Goal: Task Accomplishment & Management: Use online tool/utility

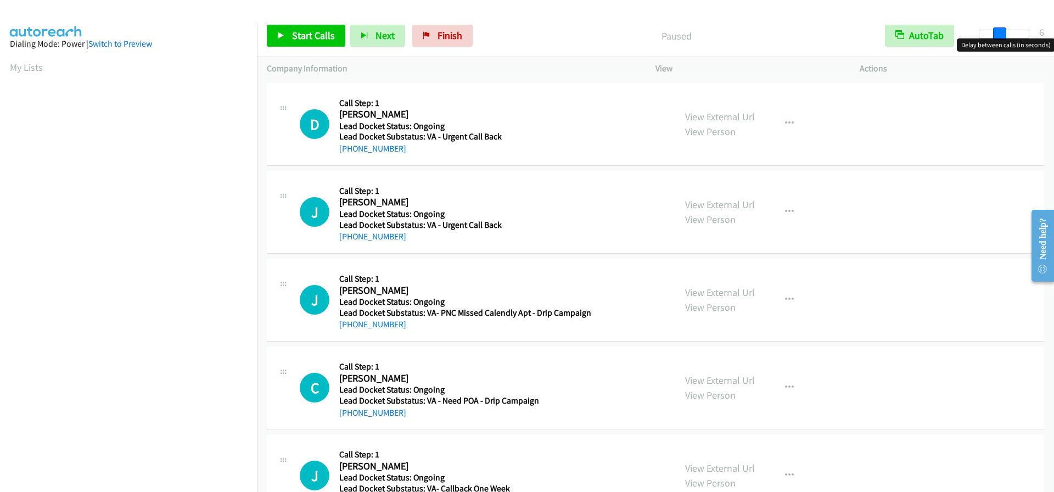
drag, startPoint x: 982, startPoint y: 31, endPoint x: 1002, endPoint y: 31, distance: 19.8
click at [1002, 31] on span at bounding box center [999, 33] width 13 height 13
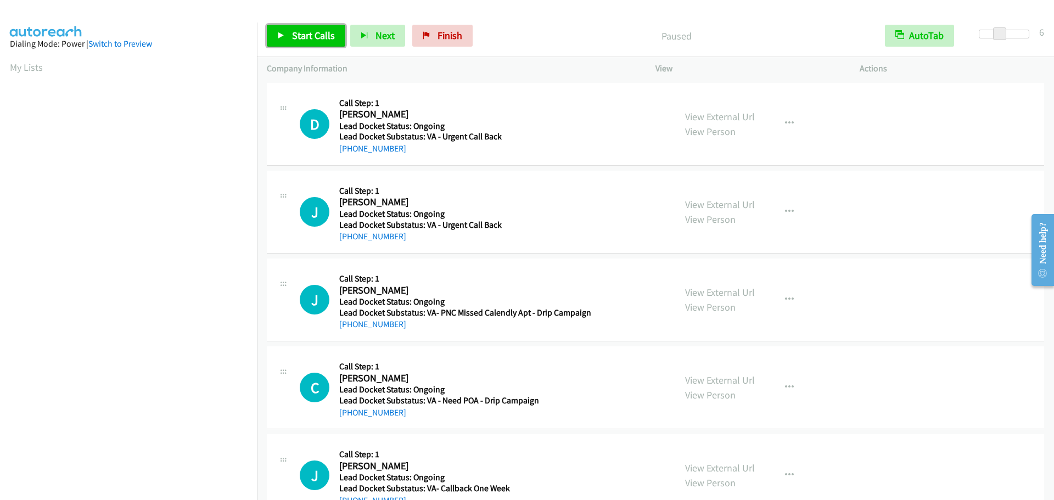
click at [300, 35] on span "Start Calls" at bounding box center [313, 35] width 43 height 13
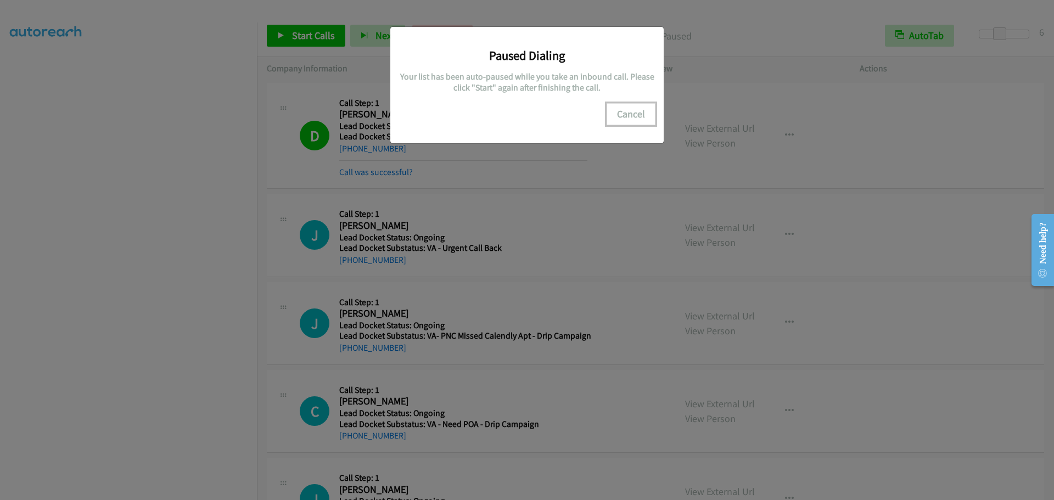
click at [620, 112] on button "Cancel" at bounding box center [631, 114] width 49 height 22
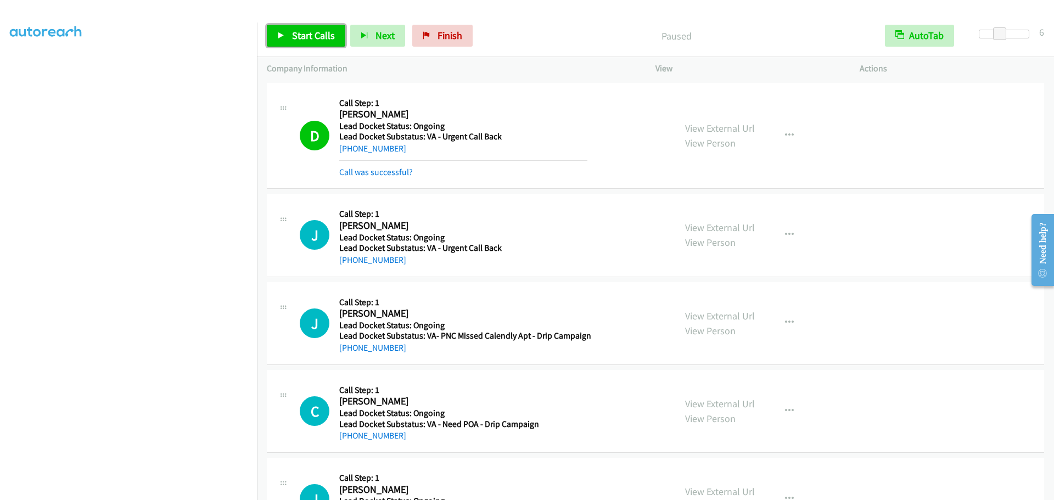
click at [304, 42] on link "Start Calls" at bounding box center [306, 36] width 78 height 22
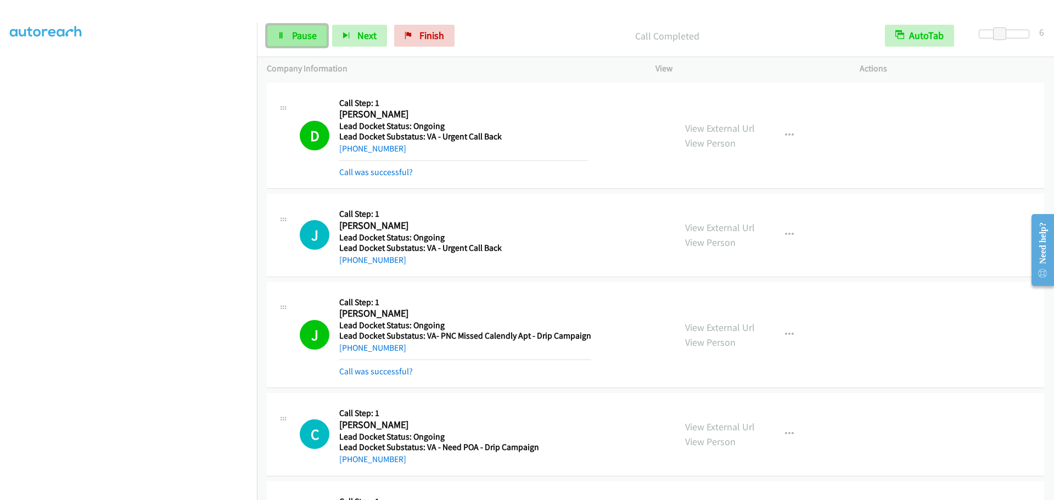
click at [301, 29] on link "Pause" at bounding box center [297, 36] width 60 height 22
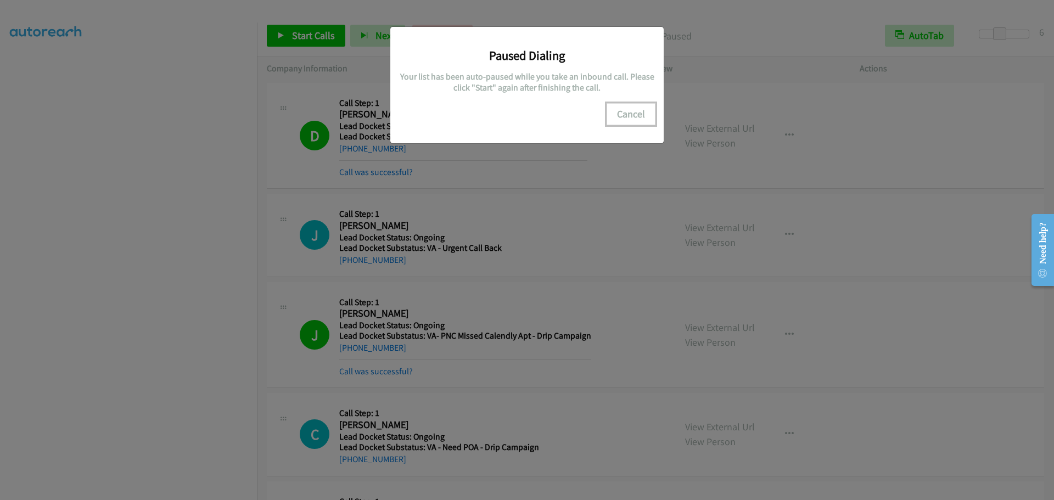
click at [625, 115] on button "Cancel" at bounding box center [631, 114] width 49 height 22
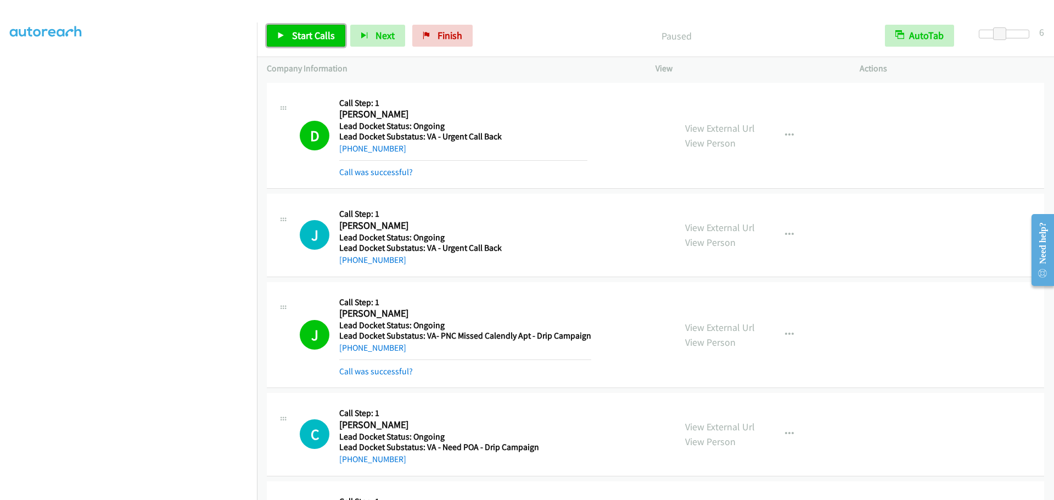
click at [293, 38] on span "Start Calls" at bounding box center [313, 35] width 43 height 13
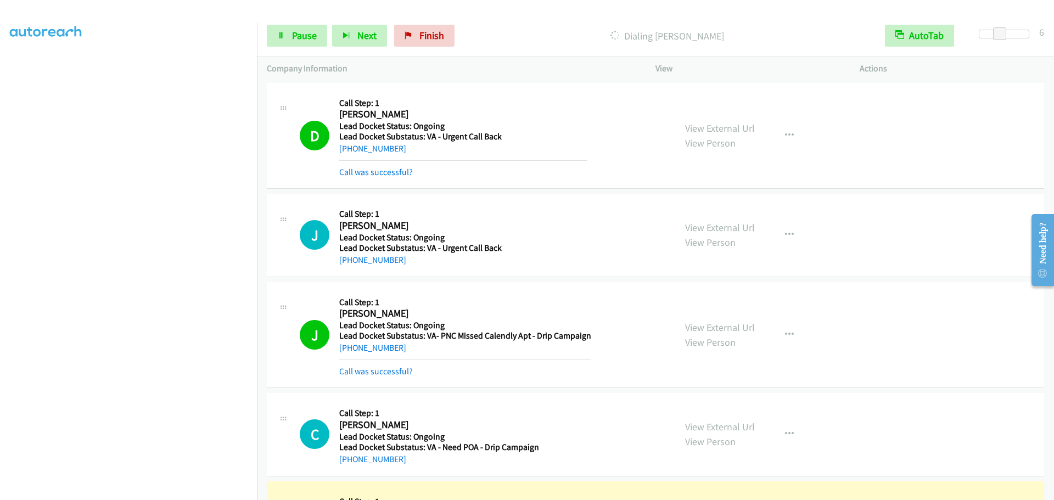
scroll to position [80, 0]
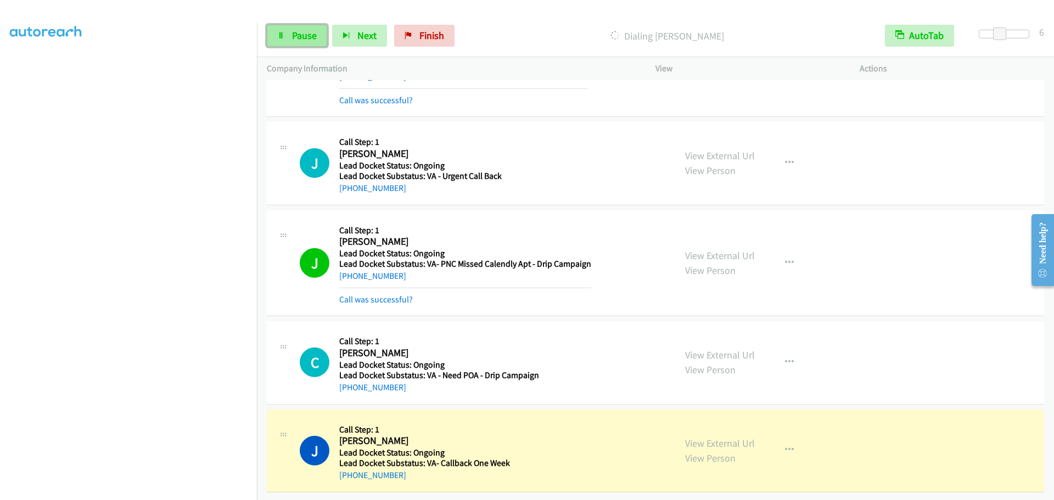
click at [300, 38] on span "Pause" at bounding box center [304, 35] width 25 height 13
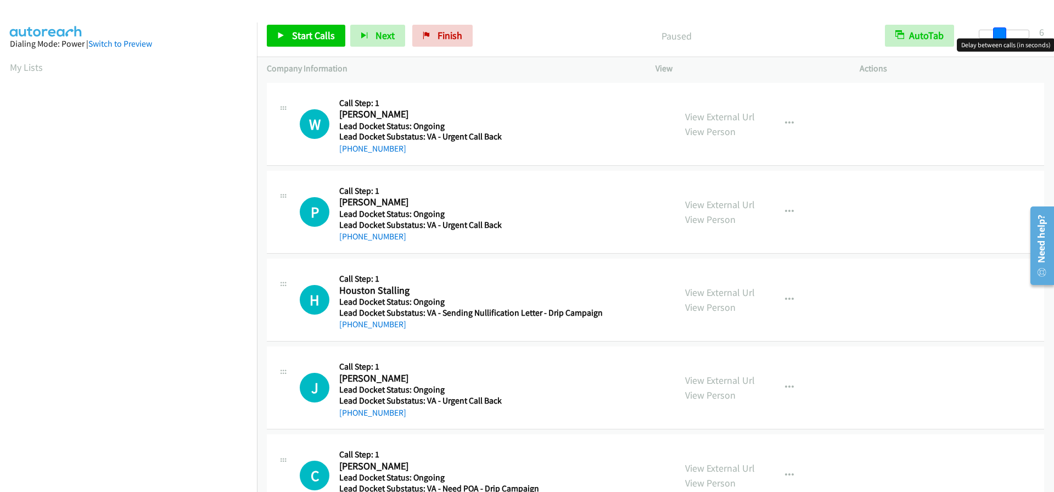
click at [1000, 34] on span at bounding box center [999, 33] width 13 height 13
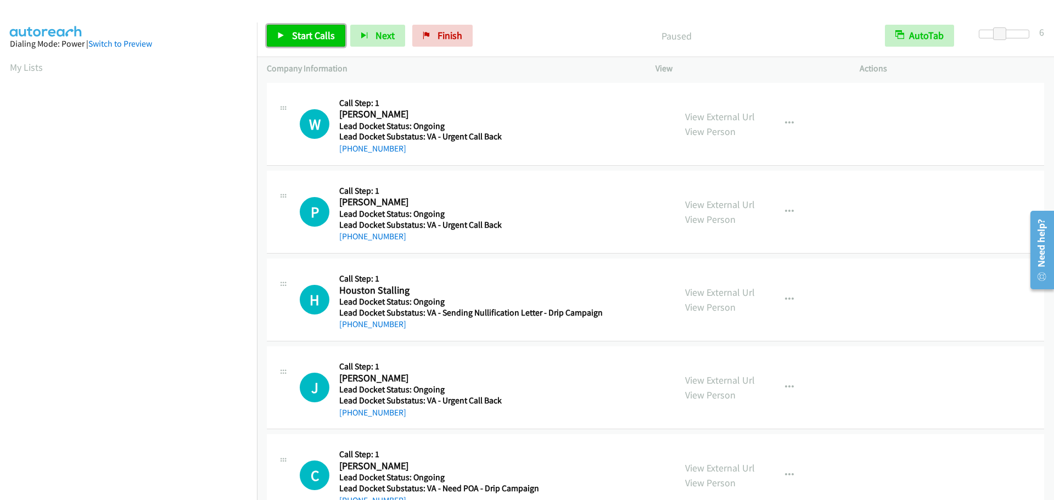
click at [315, 34] on span "Start Calls" at bounding box center [313, 35] width 43 height 13
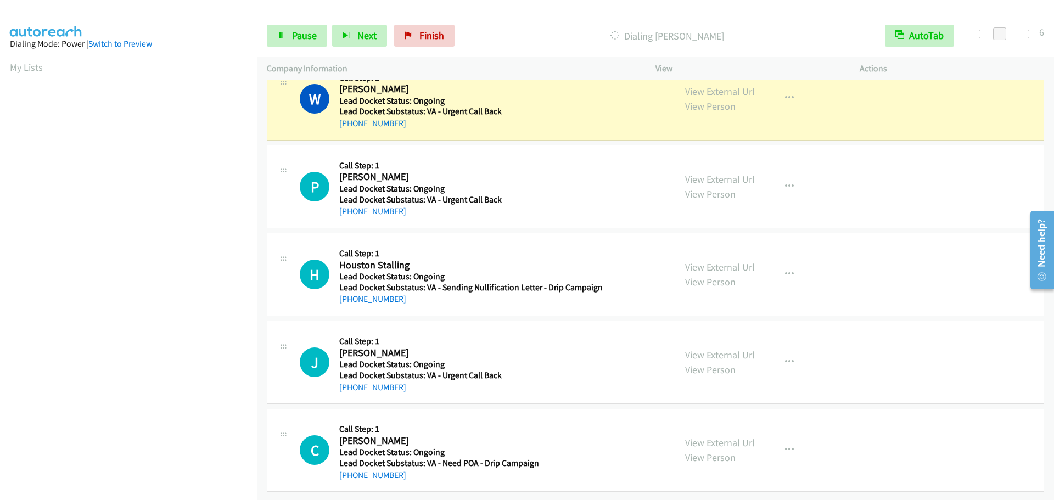
scroll to position [115, 0]
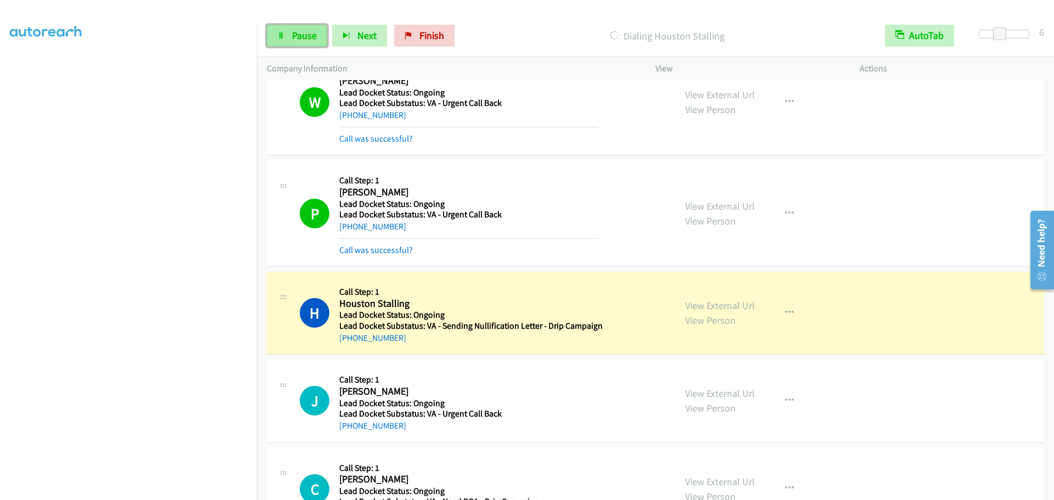
click at [299, 35] on span "Pause" at bounding box center [304, 35] width 25 height 13
click at [307, 38] on span "Start Calls" at bounding box center [313, 35] width 43 height 13
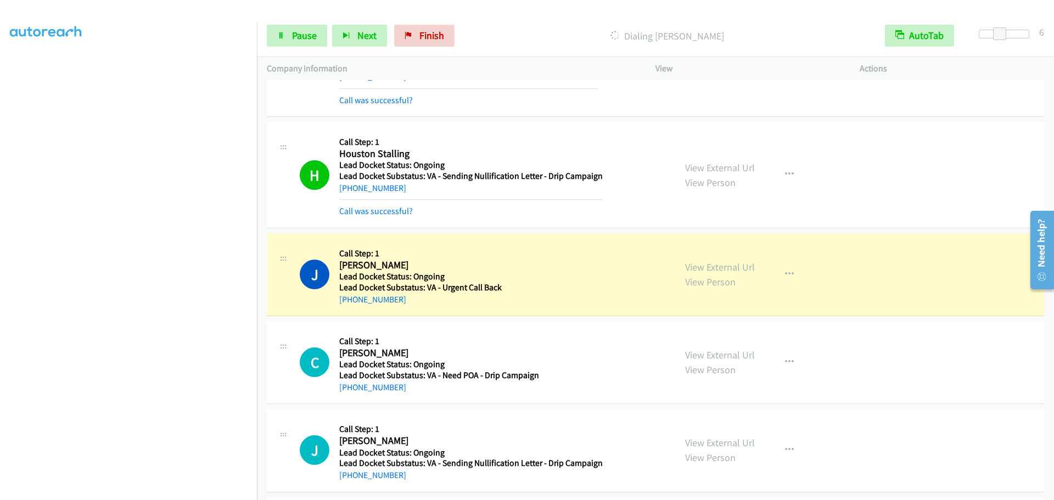
scroll to position [355, 0]
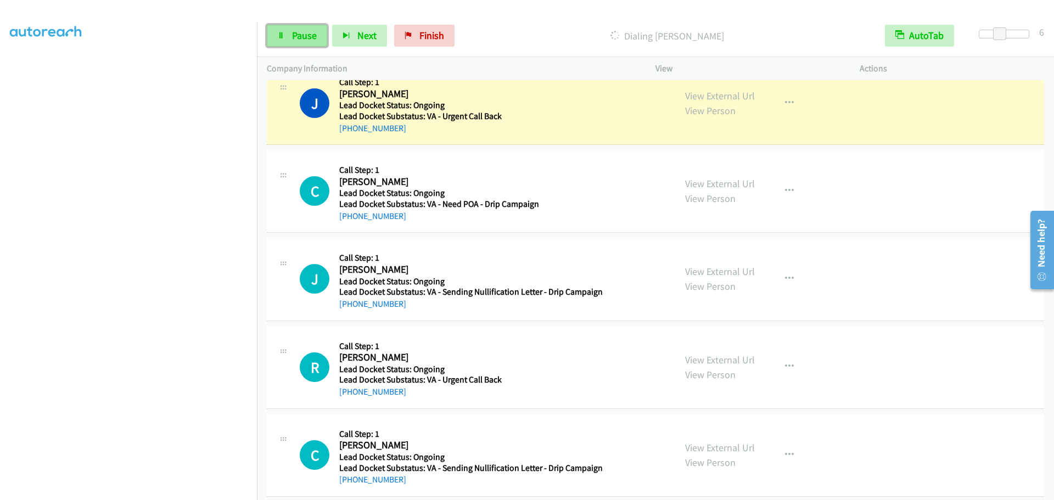
click at [300, 43] on link "Pause" at bounding box center [297, 36] width 60 height 22
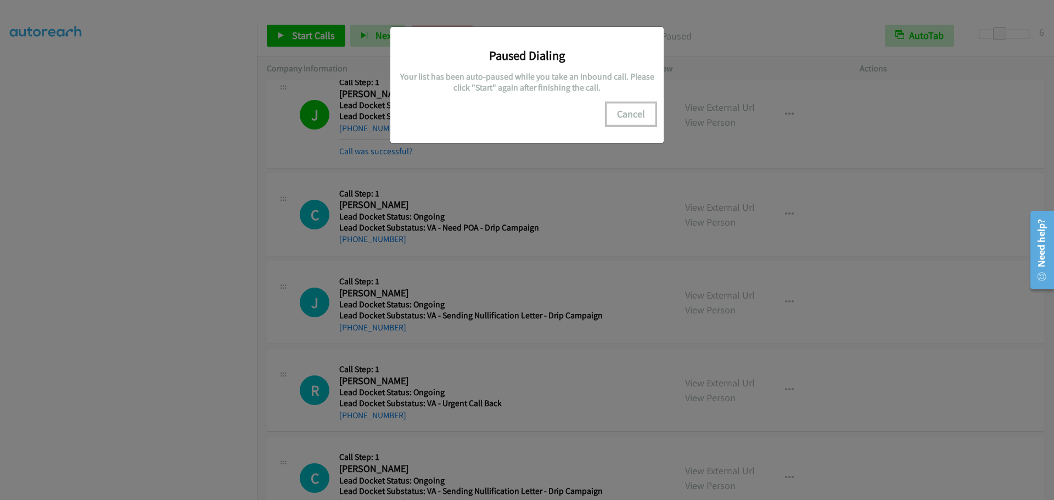
click at [624, 117] on button "Cancel" at bounding box center [631, 114] width 49 height 22
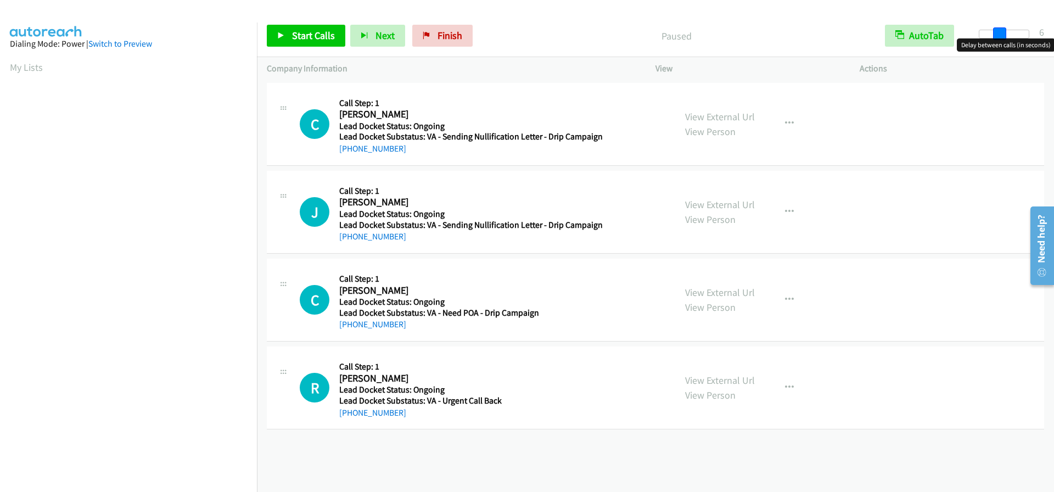
click at [1000, 34] on span at bounding box center [999, 33] width 13 height 13
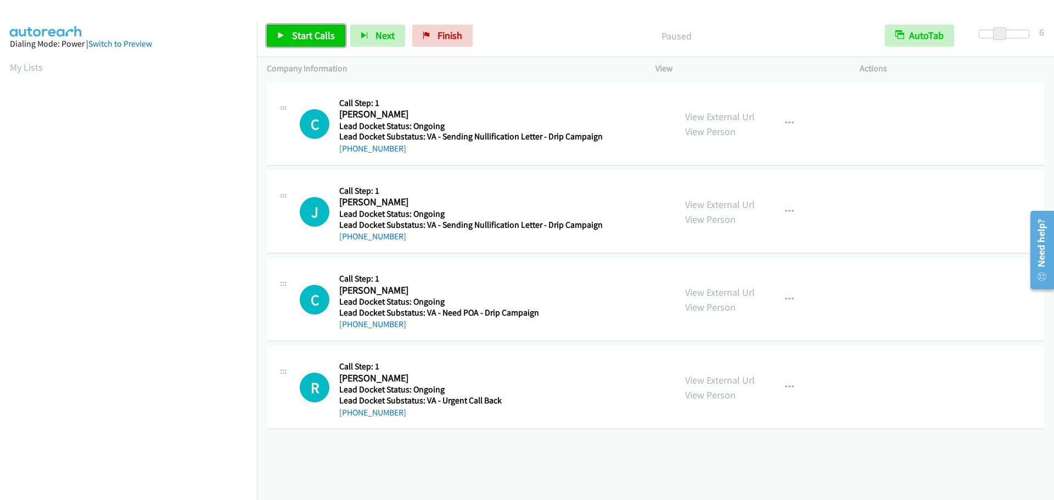
click at [316, 32] on span "Start Calls" at bounding box center [313, 35] width 43 height 13
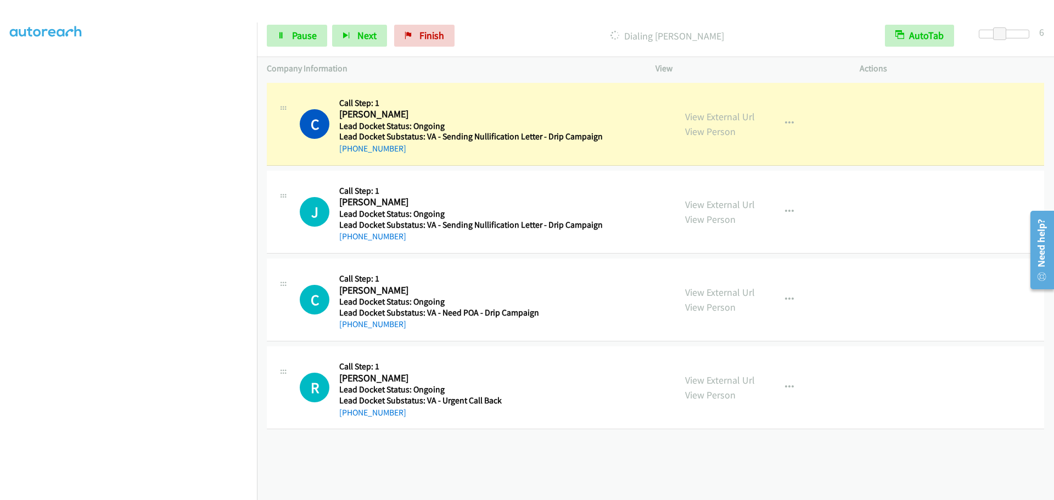
scroll to position [115, 0]
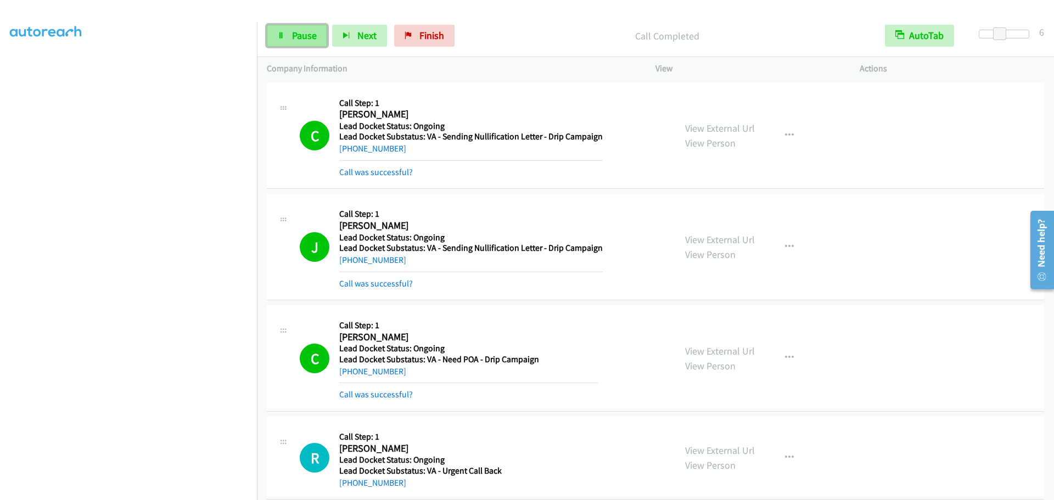
click at [298, 35] on span "Pause" at bounding box center [304, 35] width 25 height 13
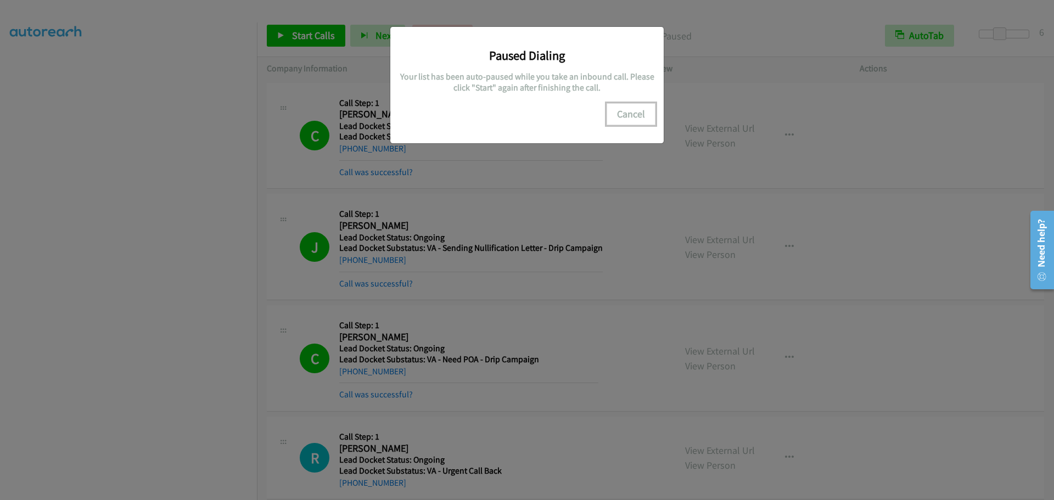
click at [630, 121] on button "Cancel" at bounding box center [631, 114] width 49 height 22
click at [630, 117] on button "Cancel" at bounding box center [631, 114] width 49 height 22
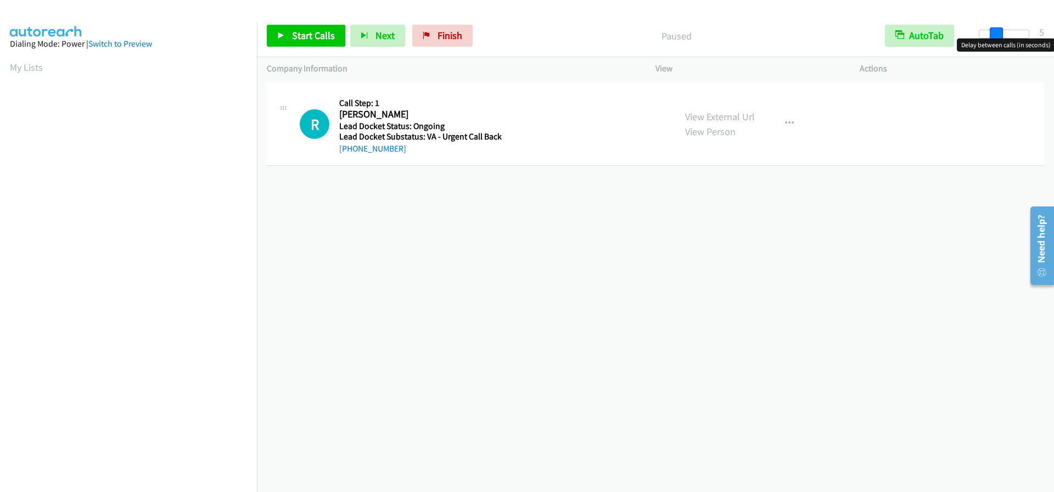
drag, startPoint x: 982, startPoint y: 31, endPoint x: 999, endPoint y: 31, distance: 17.0
click at [999, 31] on span at bounding box center [996, 33] width 13 height 13
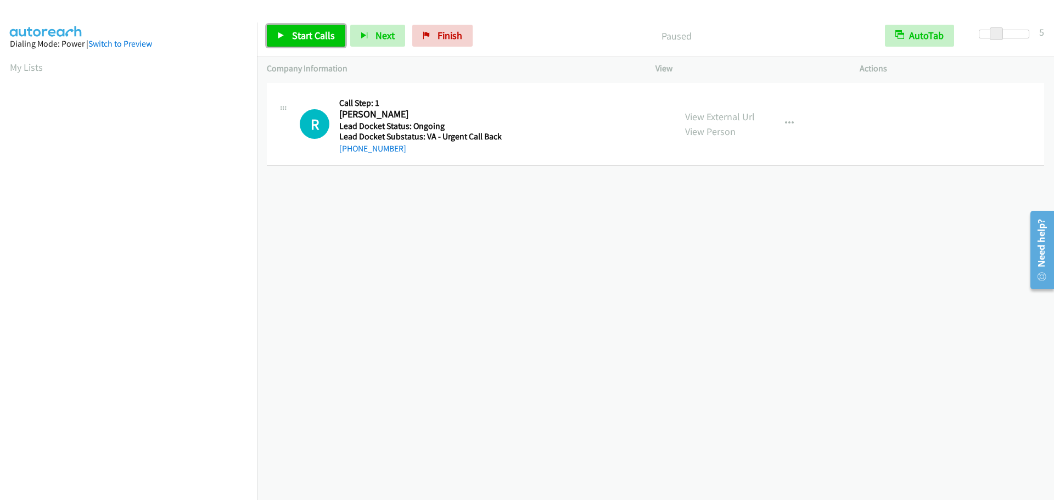
click at [322, 35] on span "Start Calls" at bounding box center [313, 35] width 43 height 13
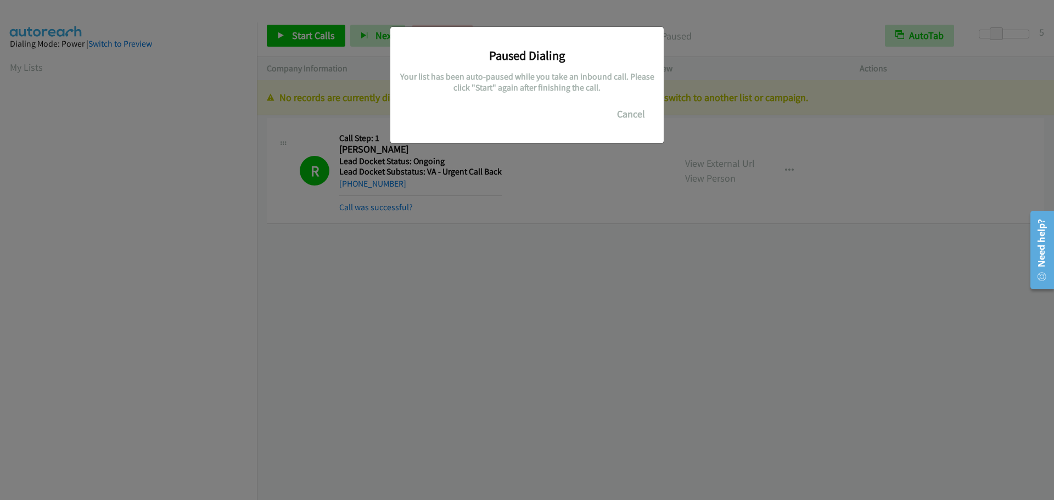
scroll to position [116, 0]
click at [631, 113] on button "Cancel" at bounding box center [631, 114] width 49 height 22
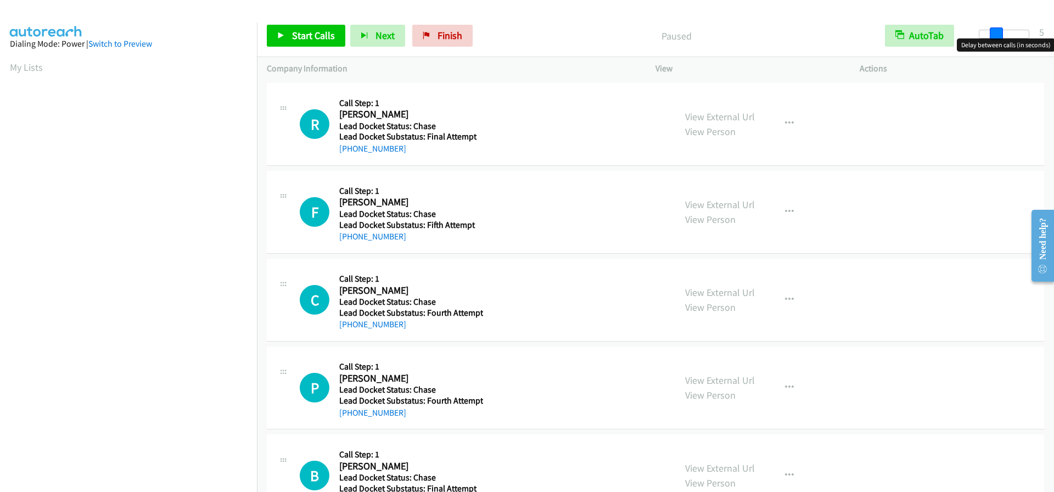
drag, startPoint x: 0, startPoint y: 0, endPoint x: 997, endPoint y: 33, distance: 997.4
click at [997, 33] on div at bounding box center [1004, 34] width 51 height 9
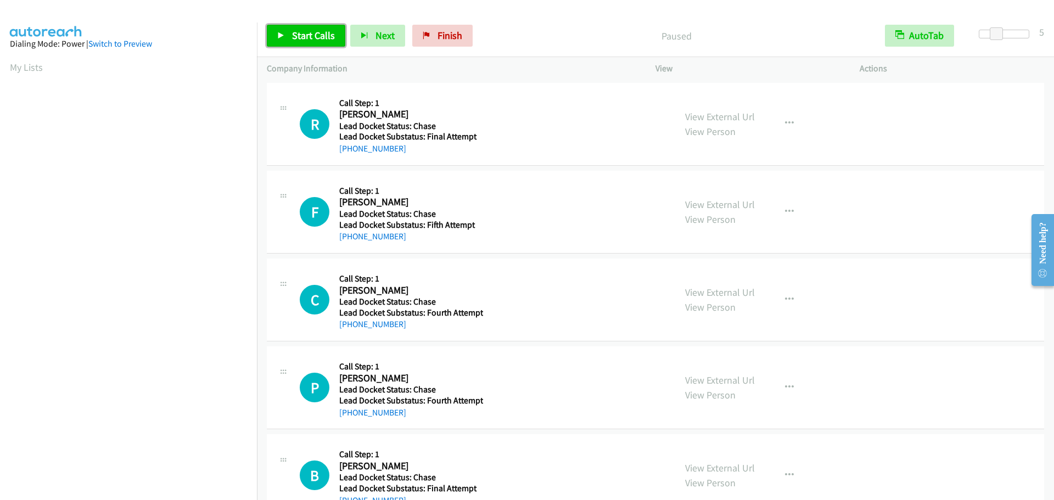
click at [312, 35] on span "Start Calls" at bounding box center [313, 35] width 43 height 13
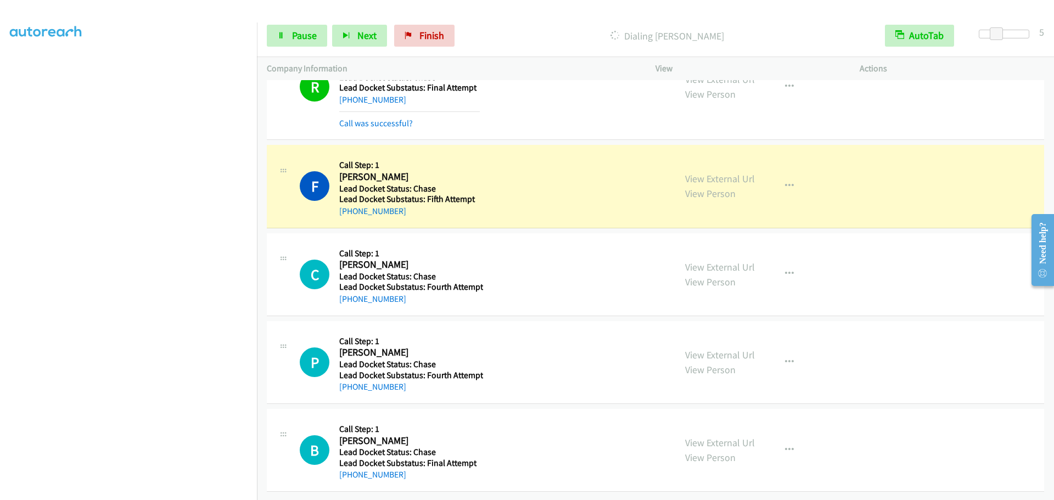
scroll to position [57, 0]
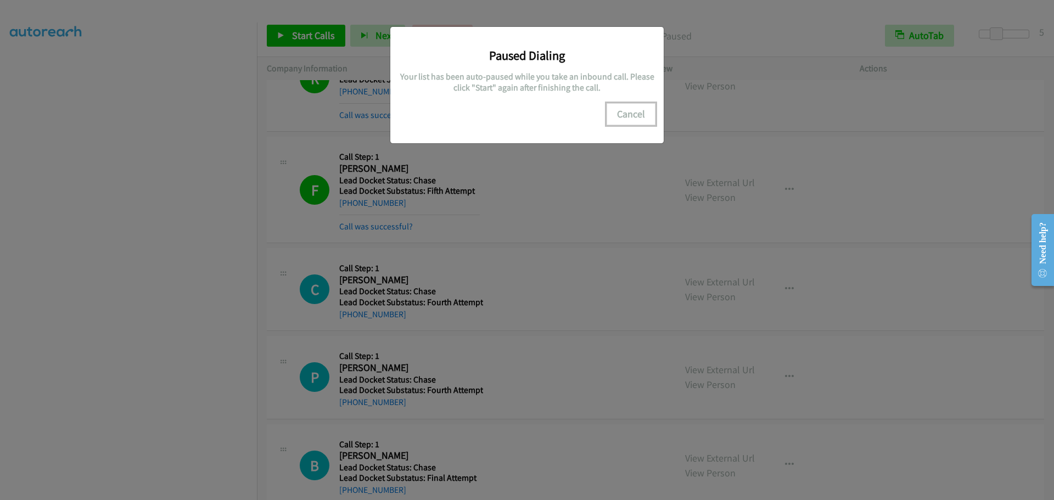
click at [631, 117] on button "Cancel" at bounding box center [631, 114] width 49 height 22
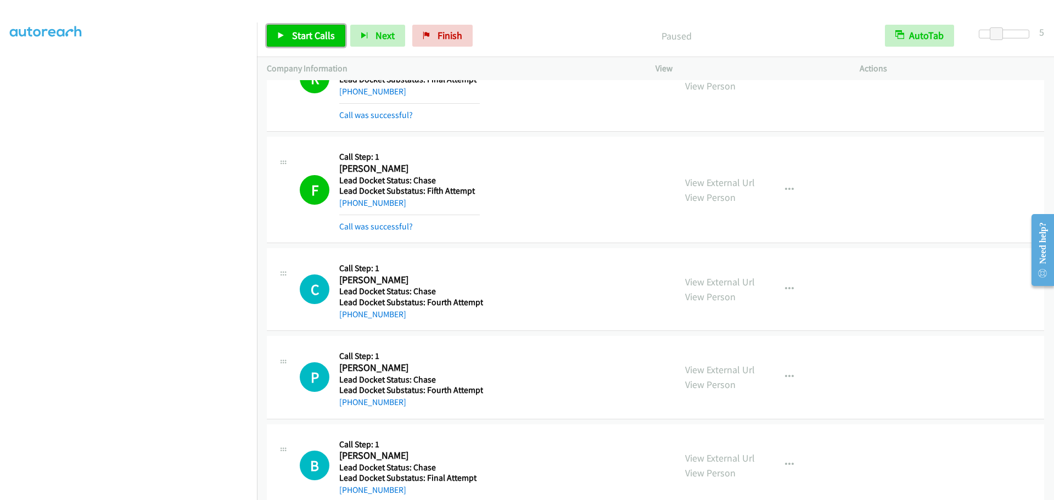
click at [312, 38] on span "Start Calls" at bounding box center [313, 35] width 43 height 13
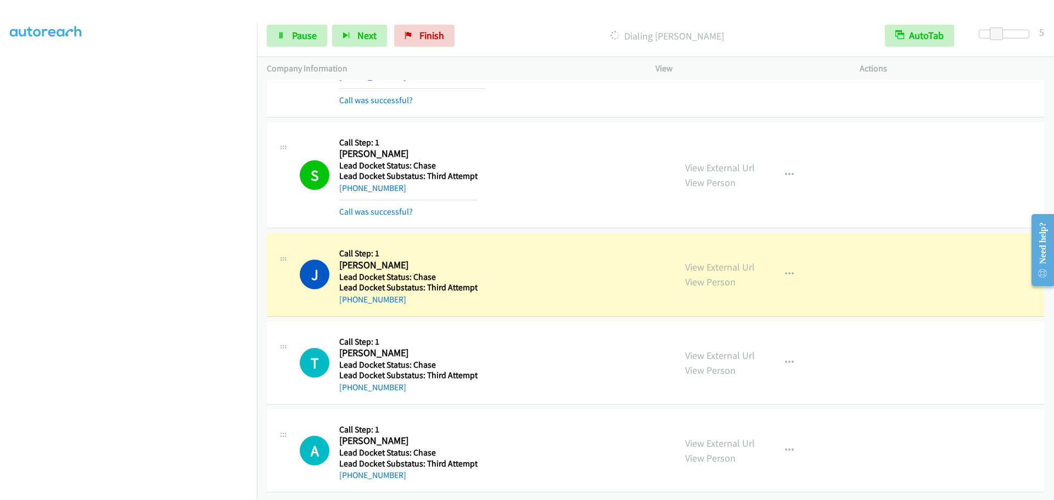
scroll to position [725, 0]
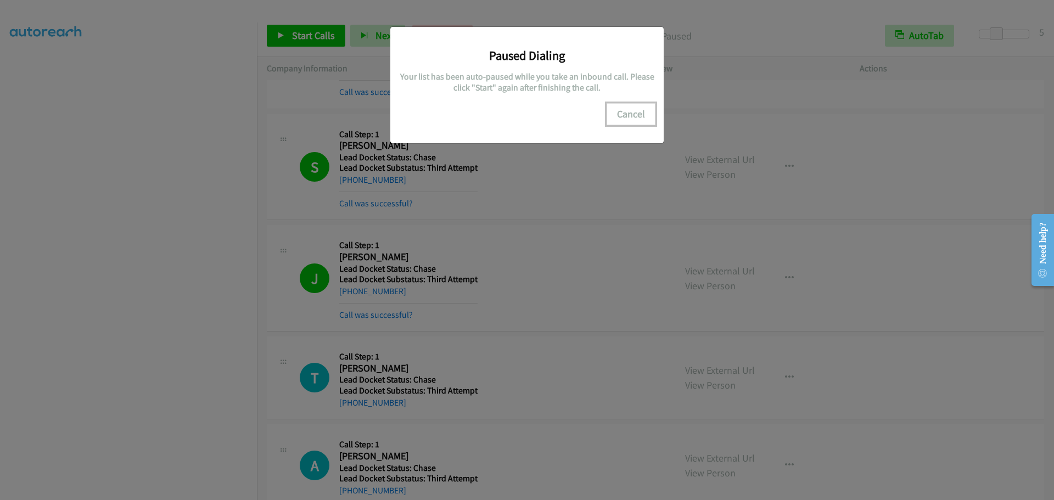
click at [632, 120] on button "Cancel" at bounding box center [631, 114] width 49 height 22
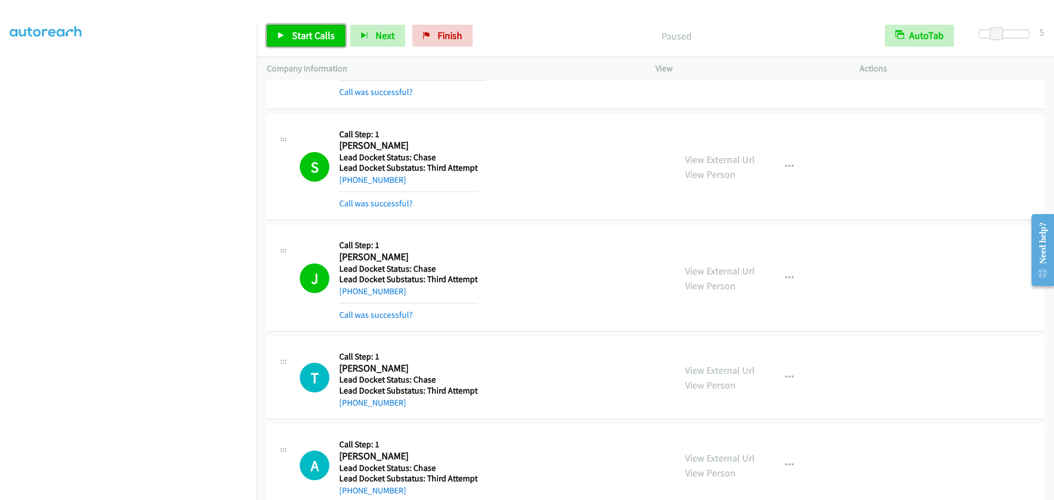
click at [311, 43] on link "Start Calls" at bounding box center [306, 36] width 78 height 22
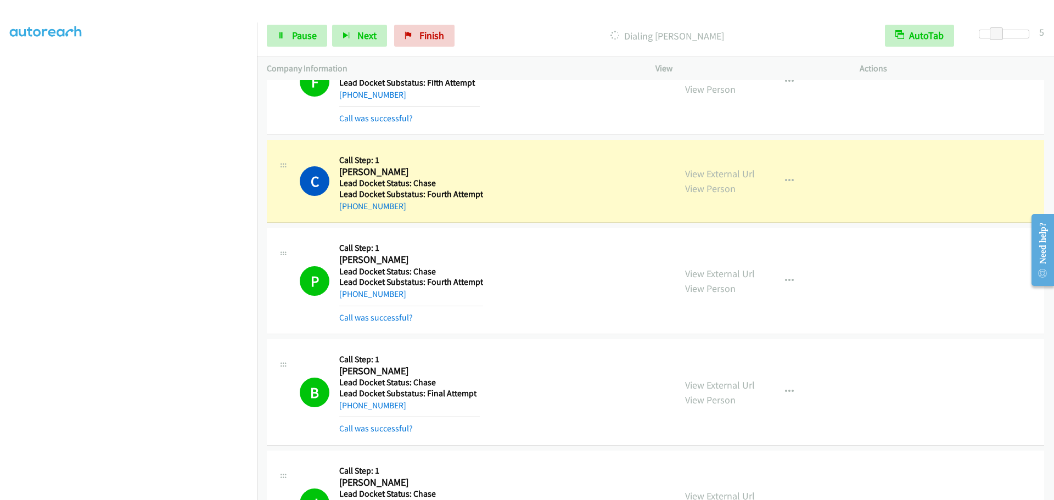
scroll to position [165, 0]
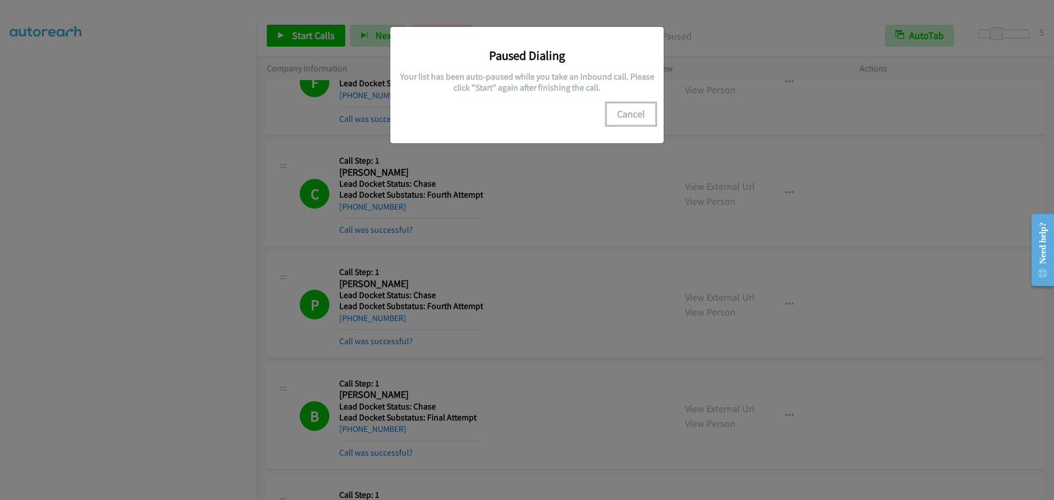
click at [642, 116] on button "Cancel" at bounding box center [631, 114] width 49 height 22
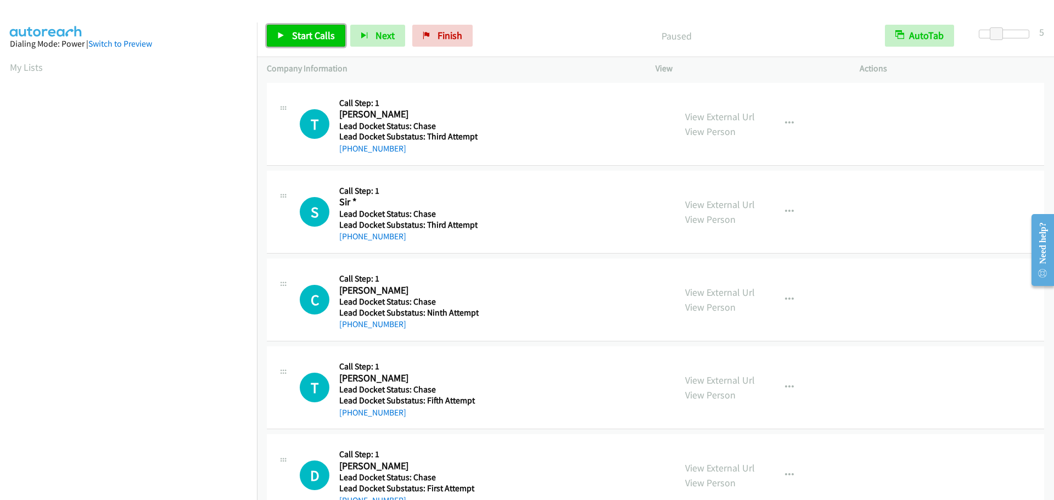
click at [303, 36] on span "Start Calls" at bounding box center [313, 35] width 43 height 13
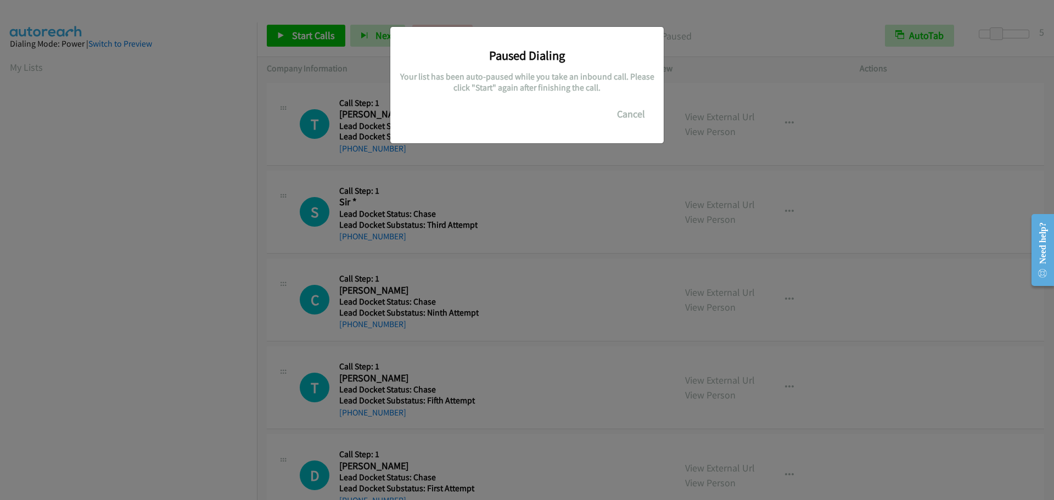
scroll to position [116, 0]
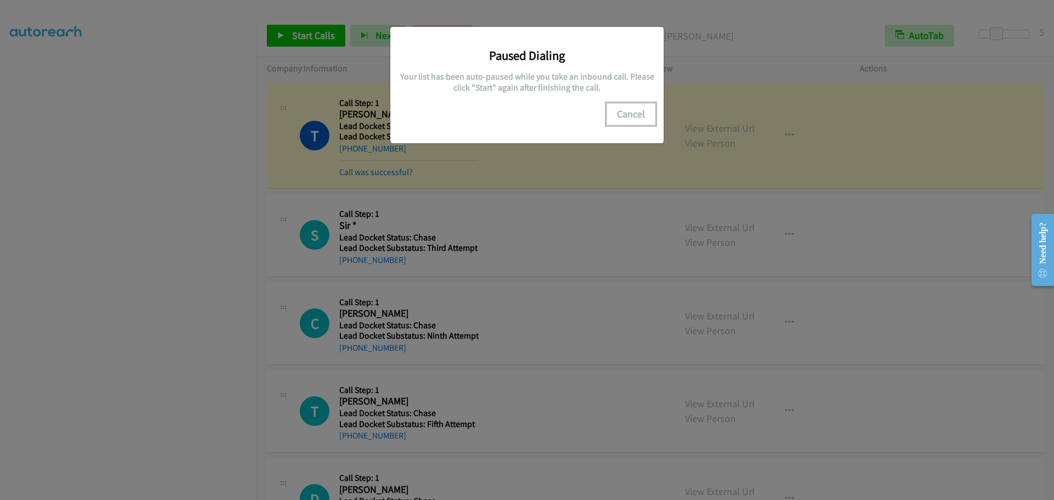
click at [621, 116] on button "Cancel" at bounding box center [631, 114] width 49 height 22
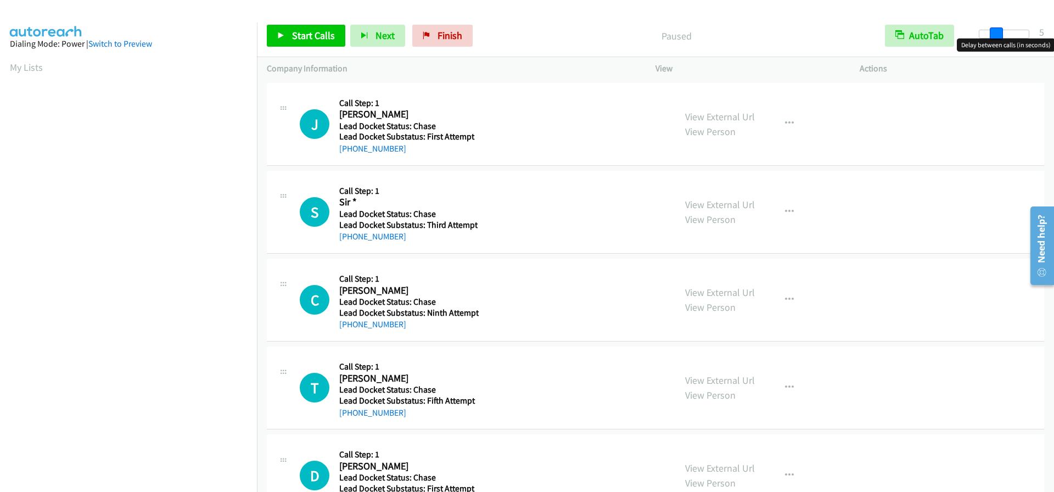
click at [991, 35] on span at bounding box center [996, 33] width 13 height 13
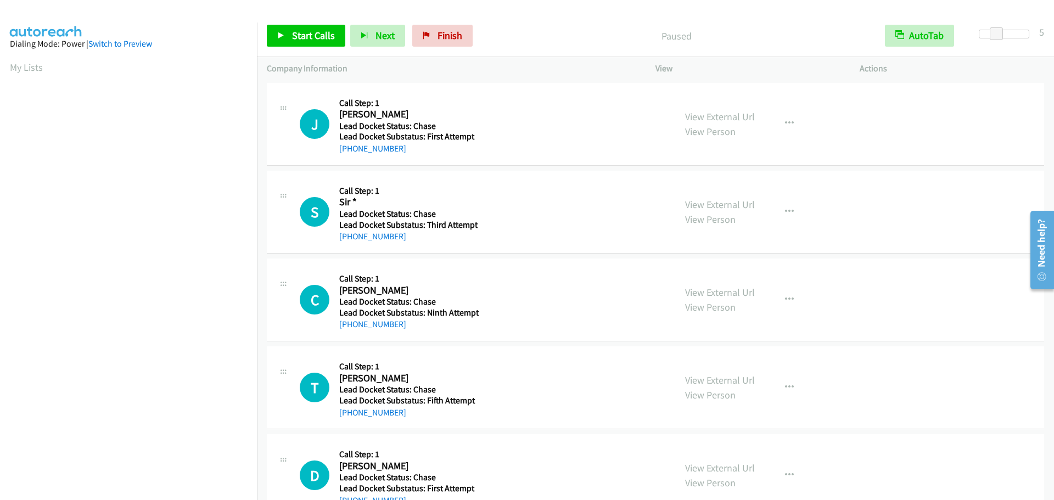
scroll to position [116, 0]
click at [316, 38] on span "Start Calls" at bounding box center [313, 35] width 43 height 13
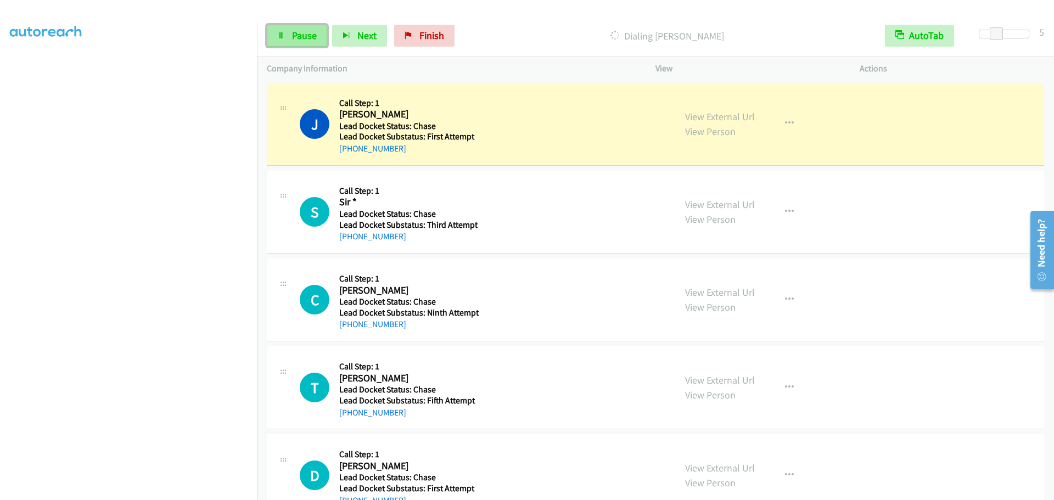
drag, startPoint x: 294, startPoint y: 36, endPoint x: 304, endPoint y: 31, distance: 11.3
click at [294, 36] on span "Pause" at bounding box center [304, 35] width 25 height 13
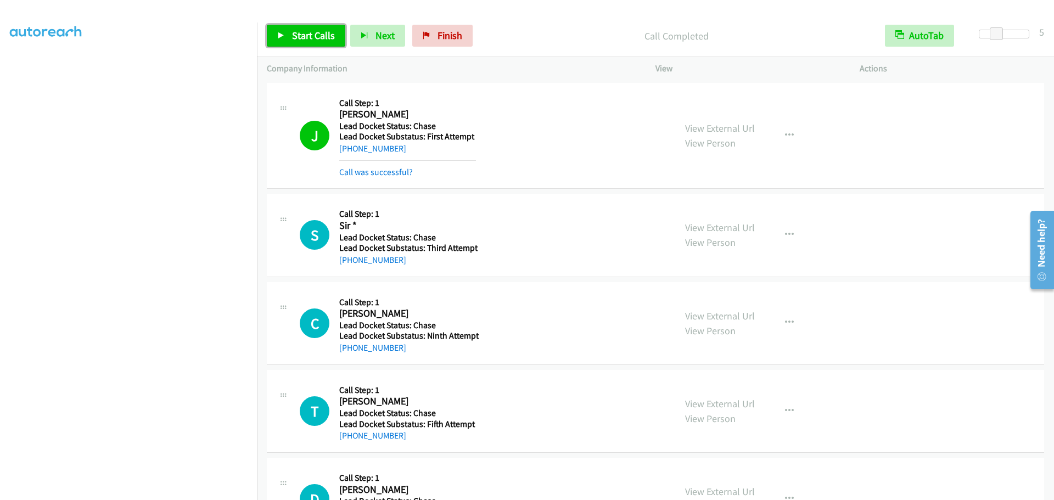
click at [311, 37] on span "Start Calls" at bounding box center [313, 35] width 43 height 13
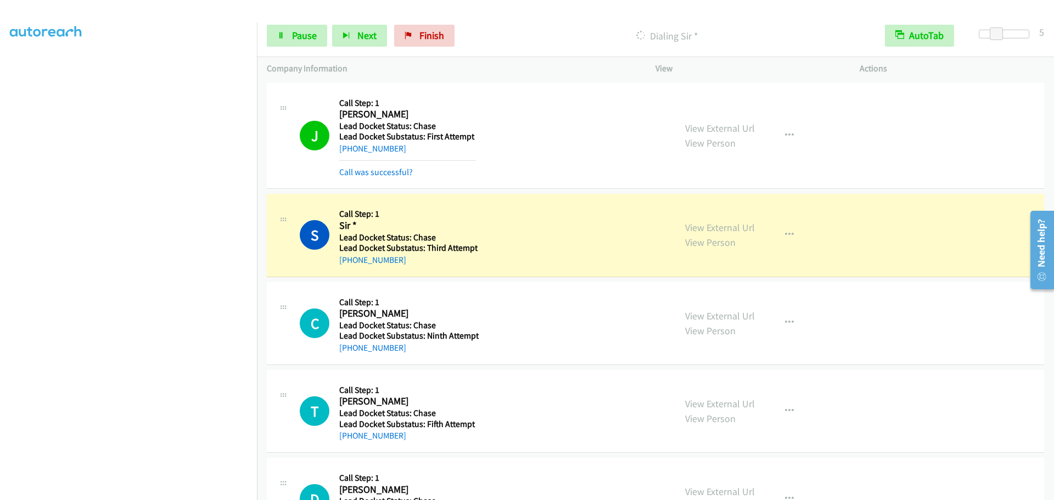
scroll to position [57, 0]
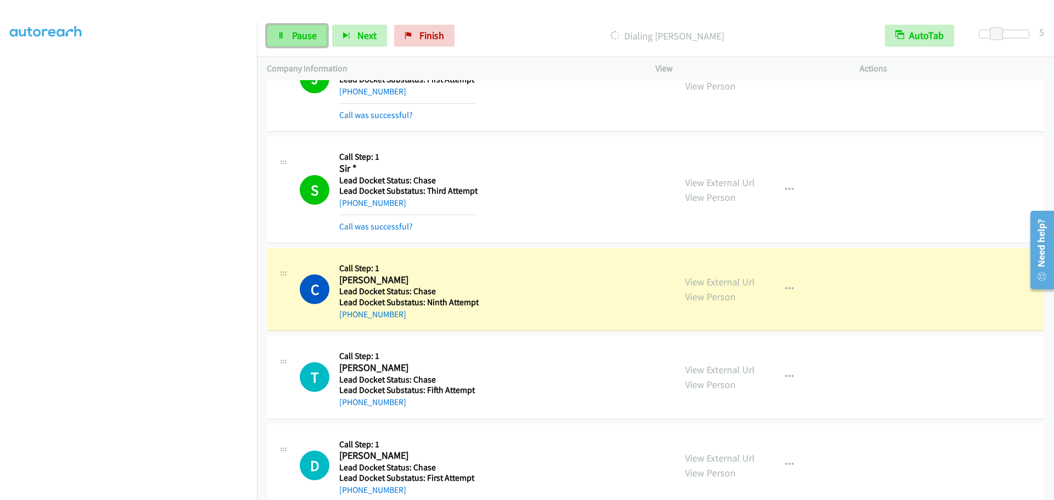
click at [298, 29] on link "Pause" at bounding box center [297, 36] width 60 height 22
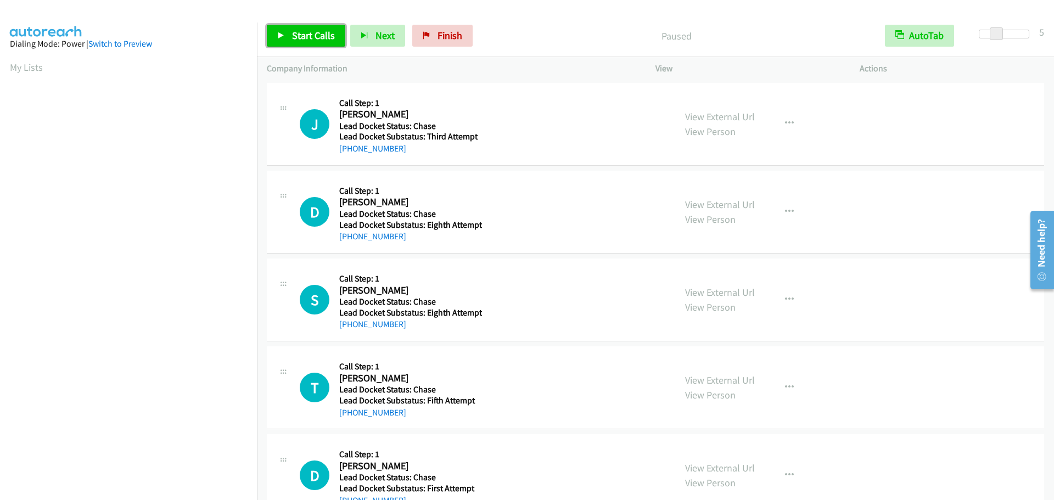
click at [324, 43] on link "Start Calls" at bounding box center [306, 36] width 78 height 22
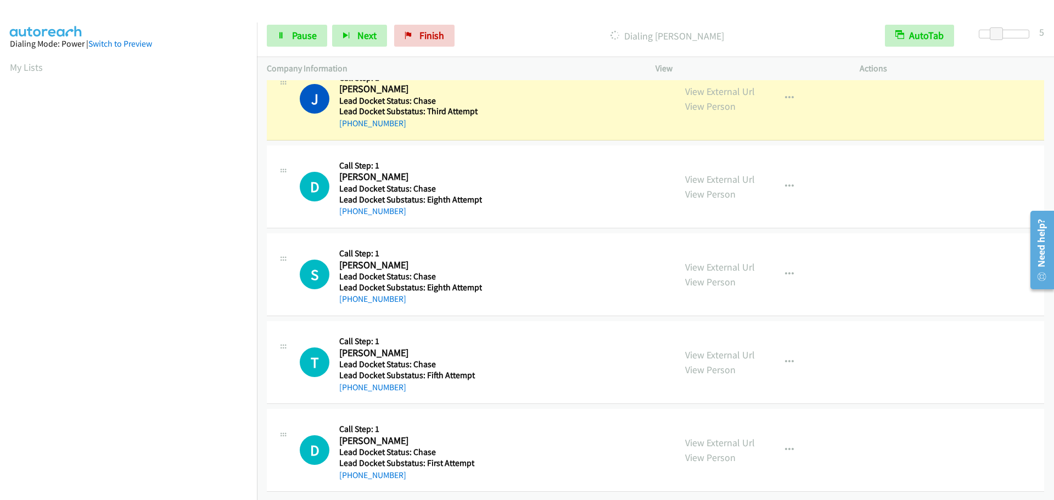
scroll to position [115, 0]
click at [293, 42] on link "Pause" at bounding box center [297, 36] width 60 height 22
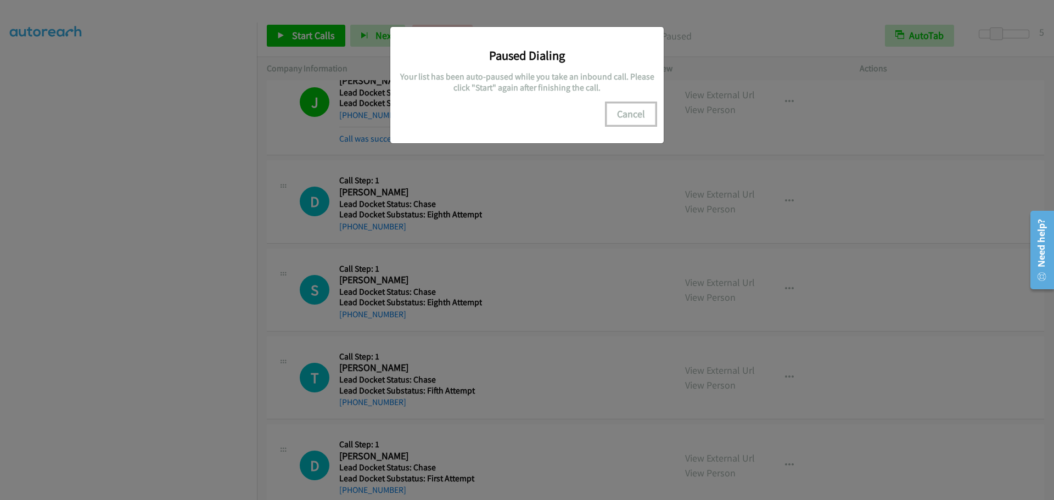
click at [629, 117] on button "Cancel" at bounding box center [631, 114] width 49 height 22
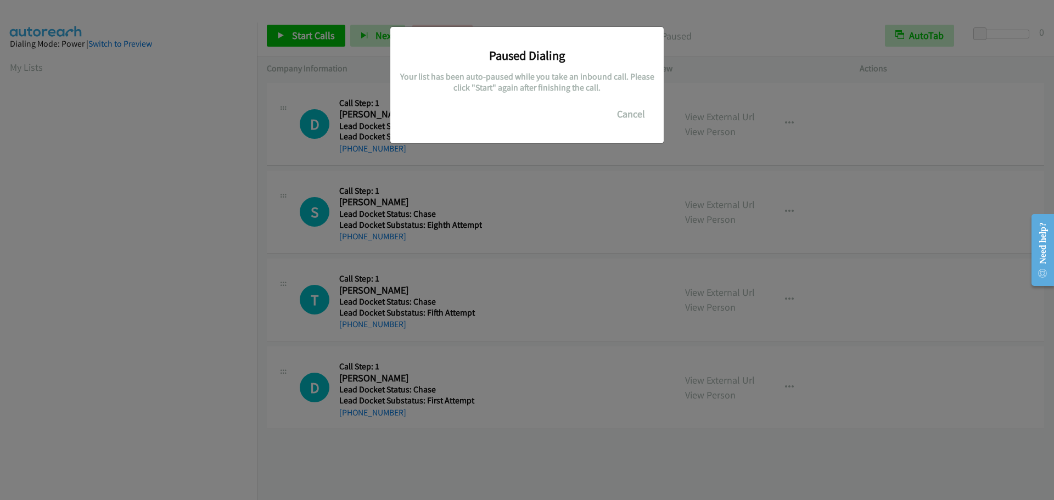
scroll to position [116, 0]
